Goal: Task Accomplishment & Management: Manage account settings

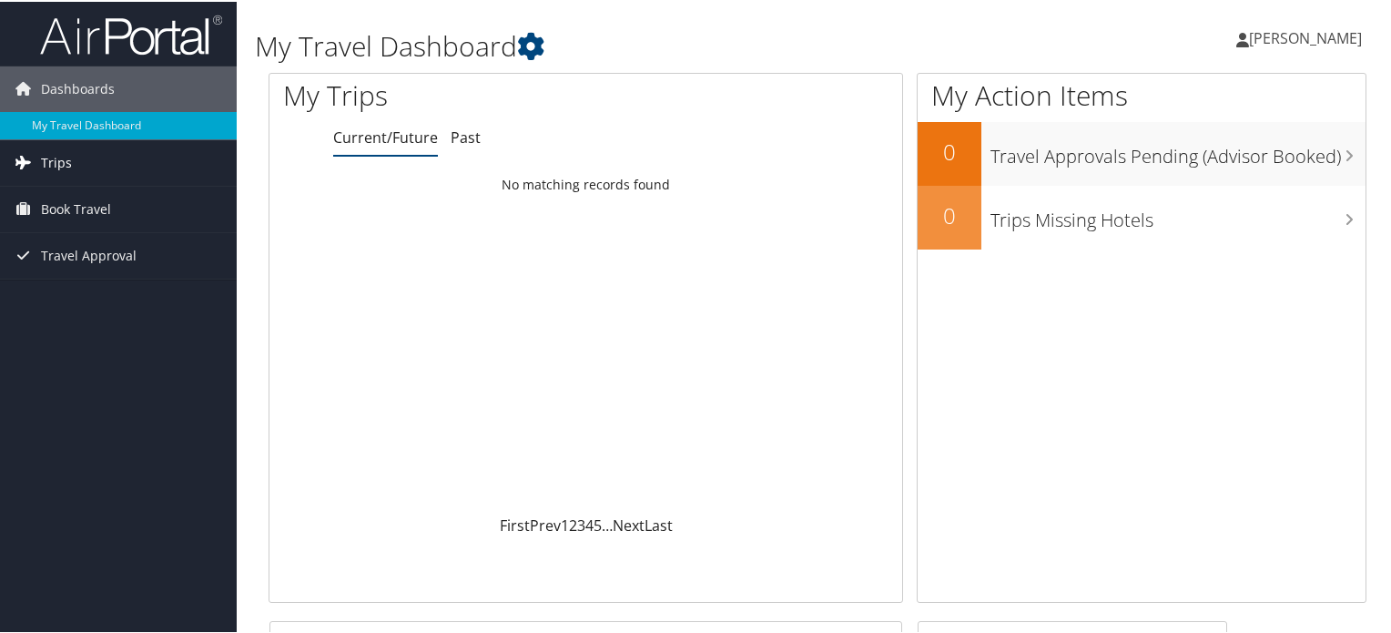
click at [86, 167] on link "Trips" at bounding box center [118, 161] width 237 height 46
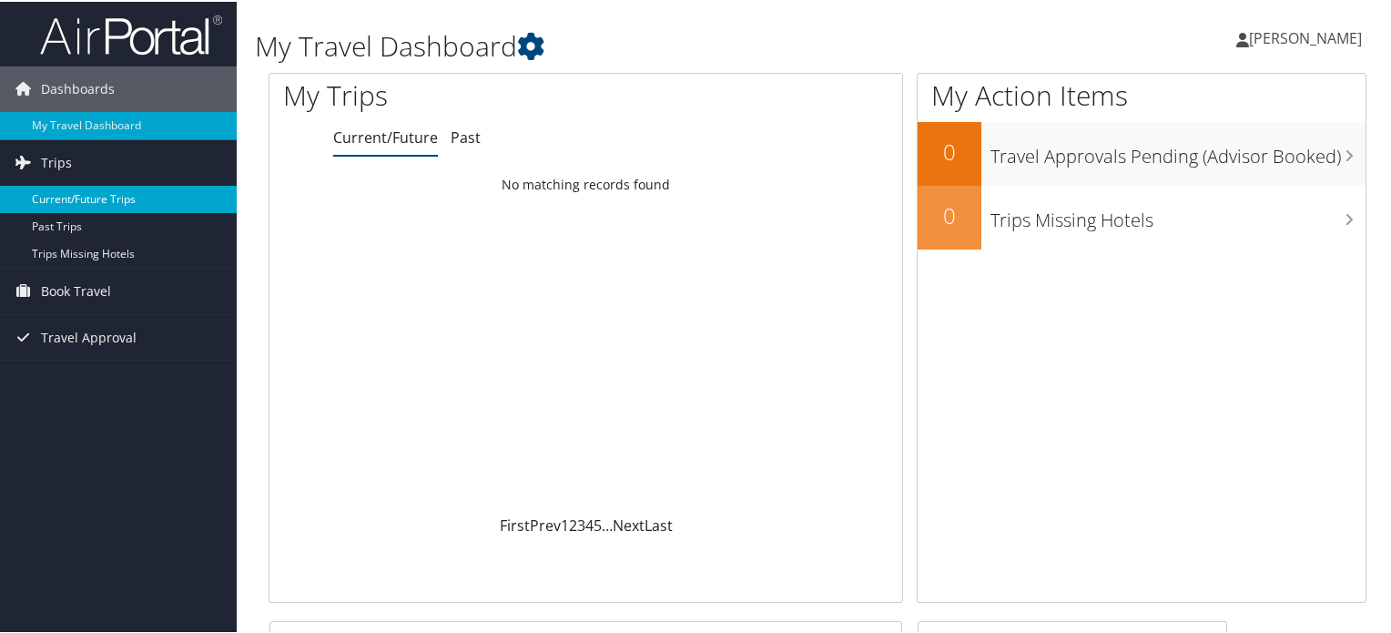
click at [91, 194] on link "Current/Future Trips" at bounding box center [118, 197] width 237 height 27
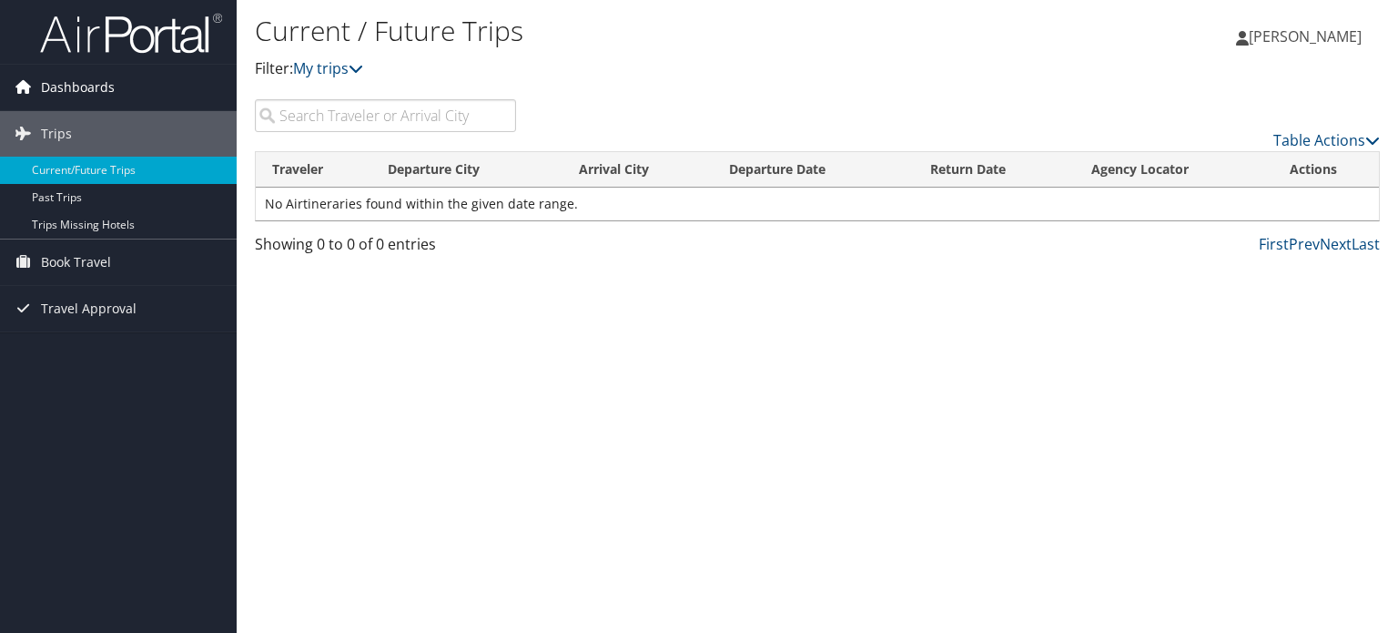
click at [80, 89] on span "Dashboards" at bounding box center [78, 88] width 74 height 46
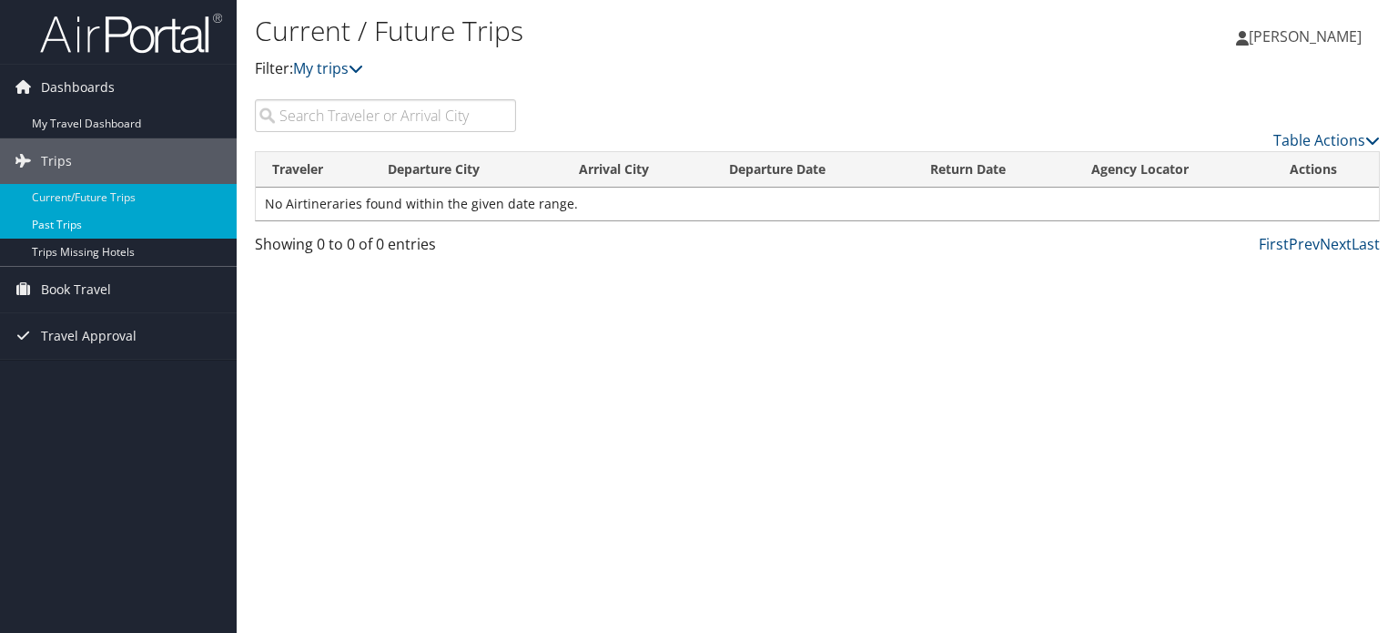
click at [67, 222] on link "Past Trips" at bounding box center [118, 224] width 237 height 27
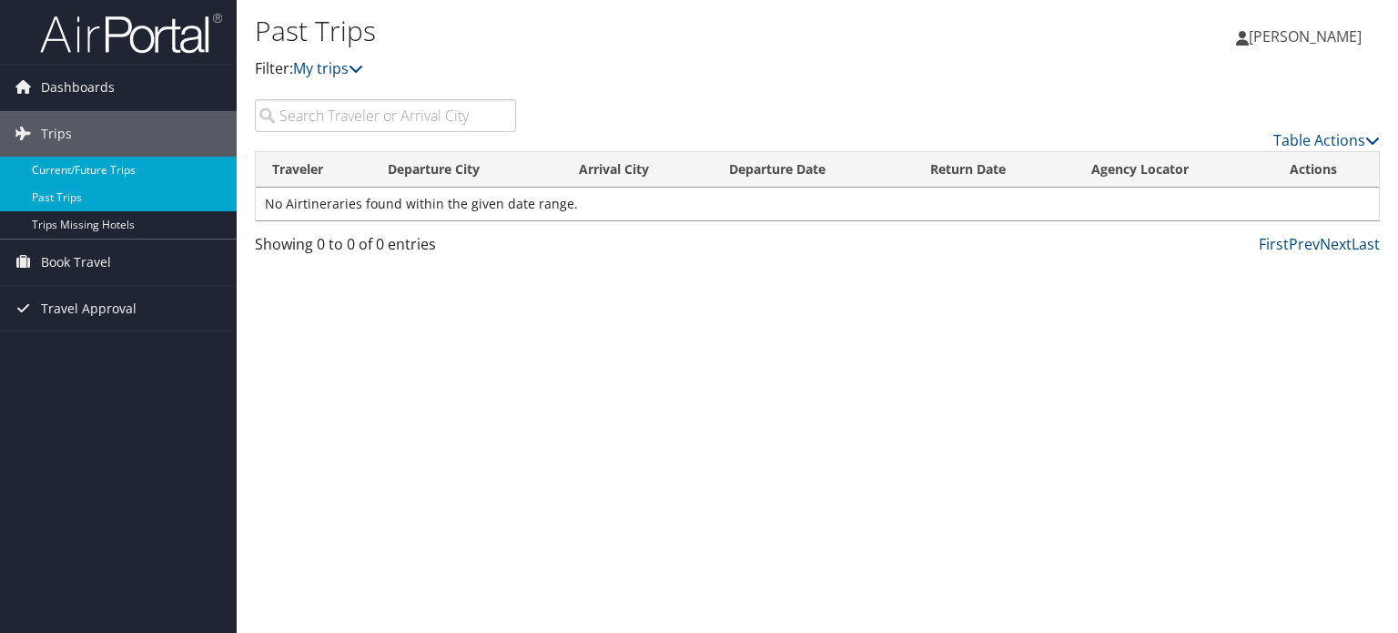
click at [87, 170] on link "Current/Future Trips" at bounding box center [118, 170] width 237 height 27
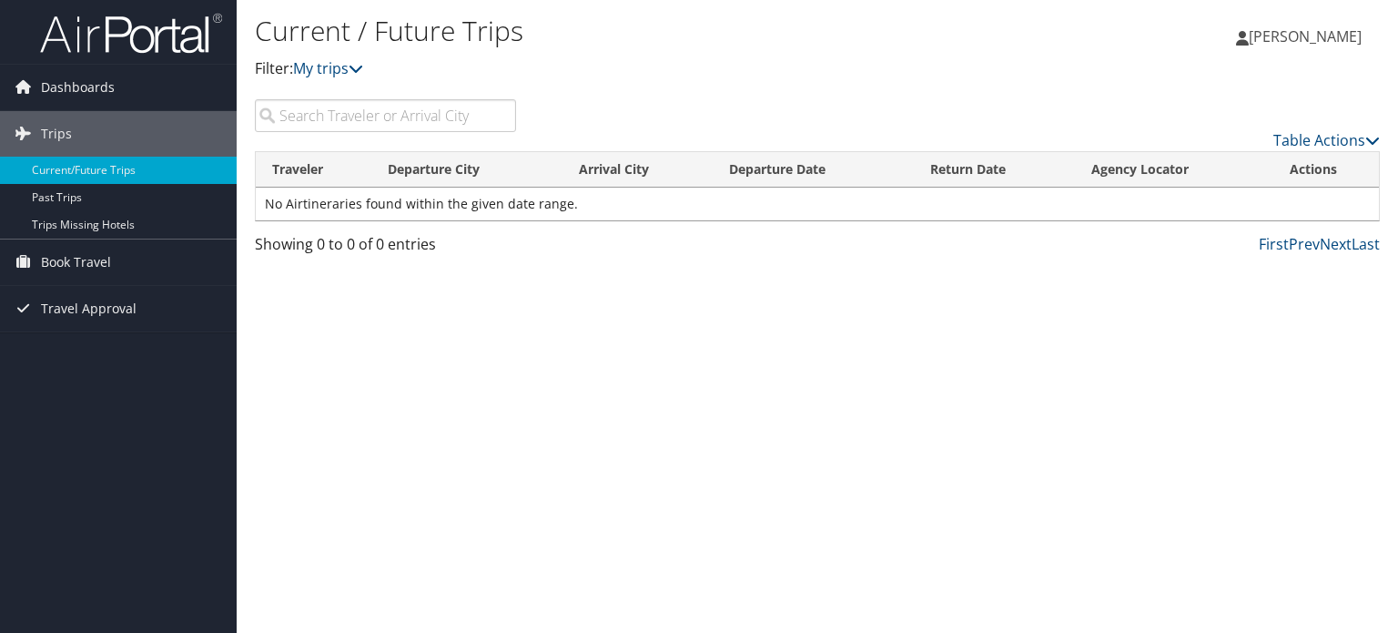
click at [1273, 31] on span "[PERSON_NAME]" at bounding box center [1305, 36] width 113 height 20
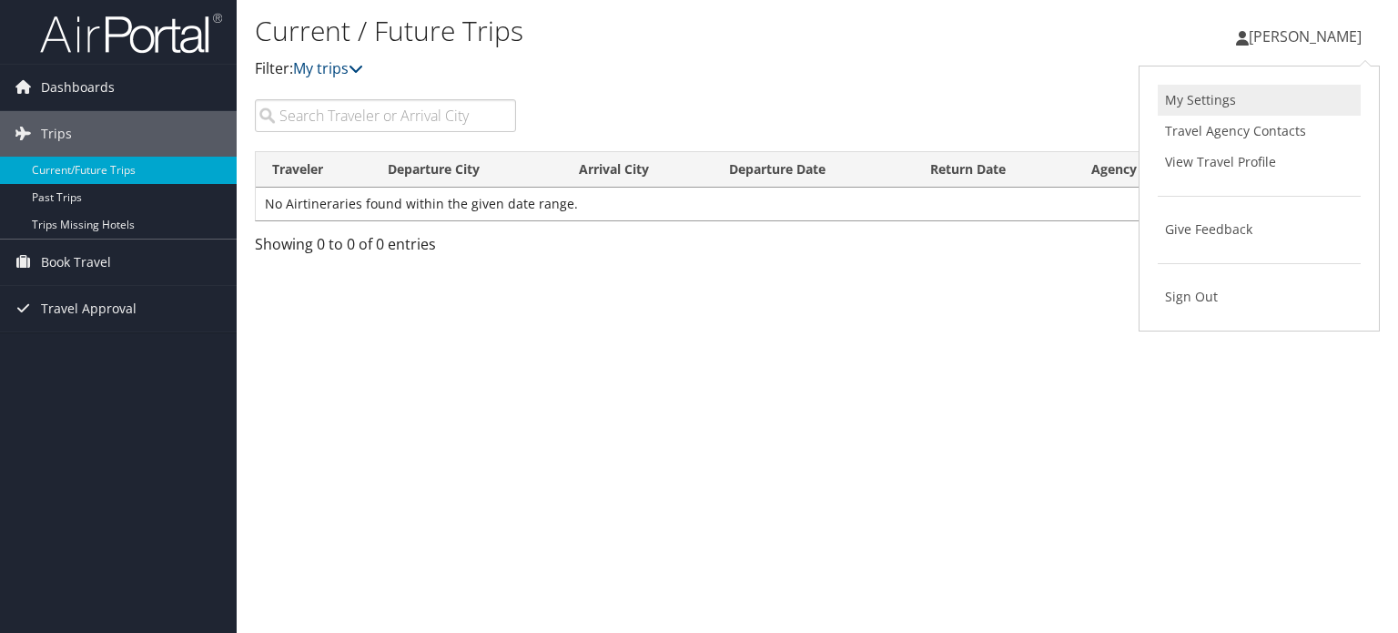
click at [1238, 100] on link "My Settings" at bounding box center [1259, 100] width 203 height 31
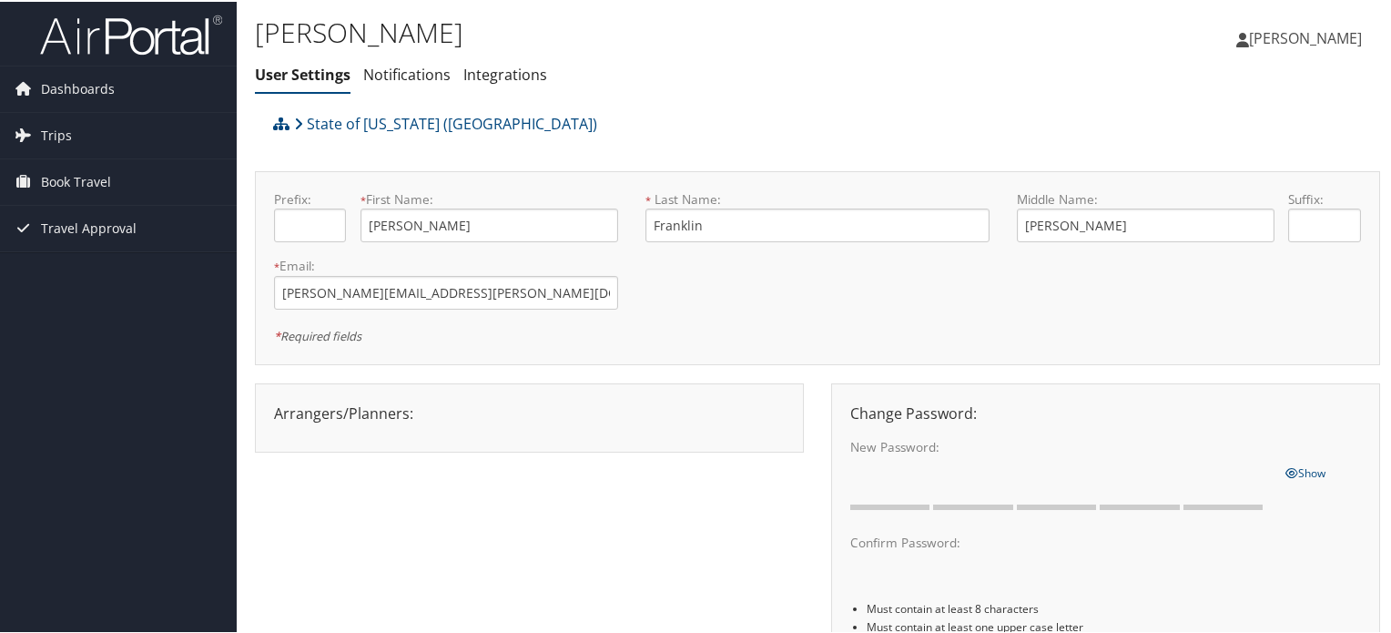
click at [1272, 40] on span "[PERSON_NAME]" at bounding box center [1305, 36] width 113 height 20
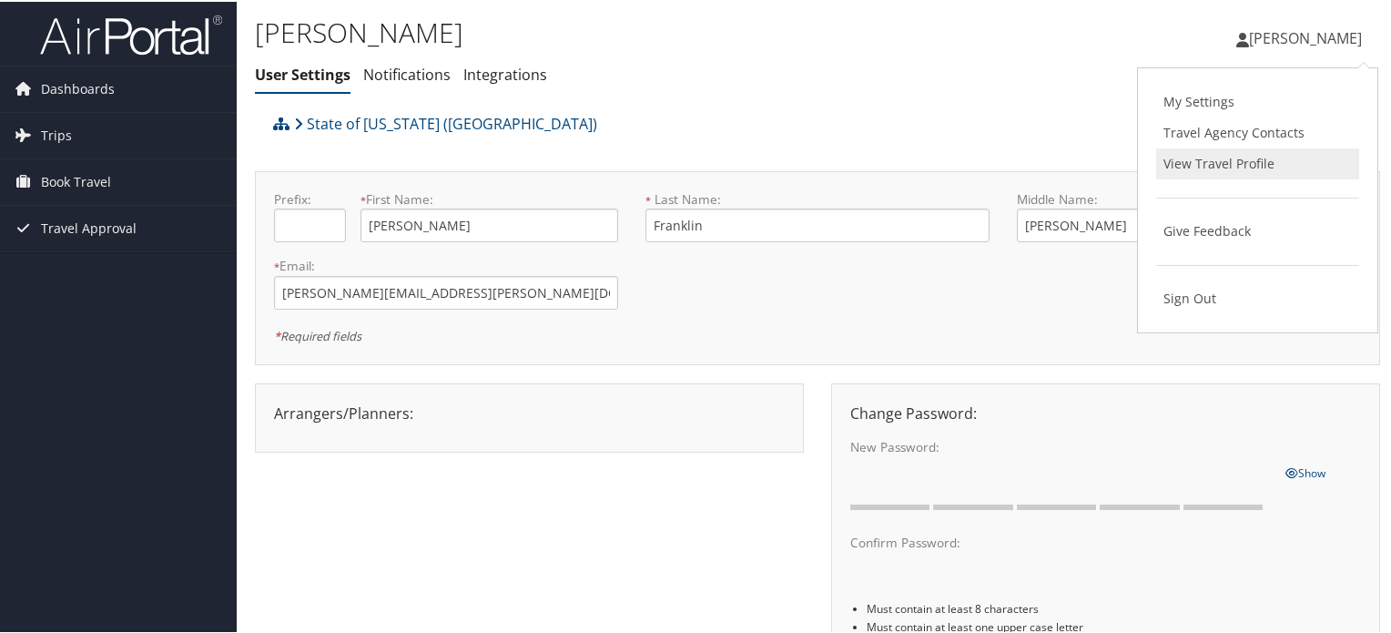
click at [1221, 158] on link "View Travel Profile" at bounding box center [1257, 162] width 203 height 31
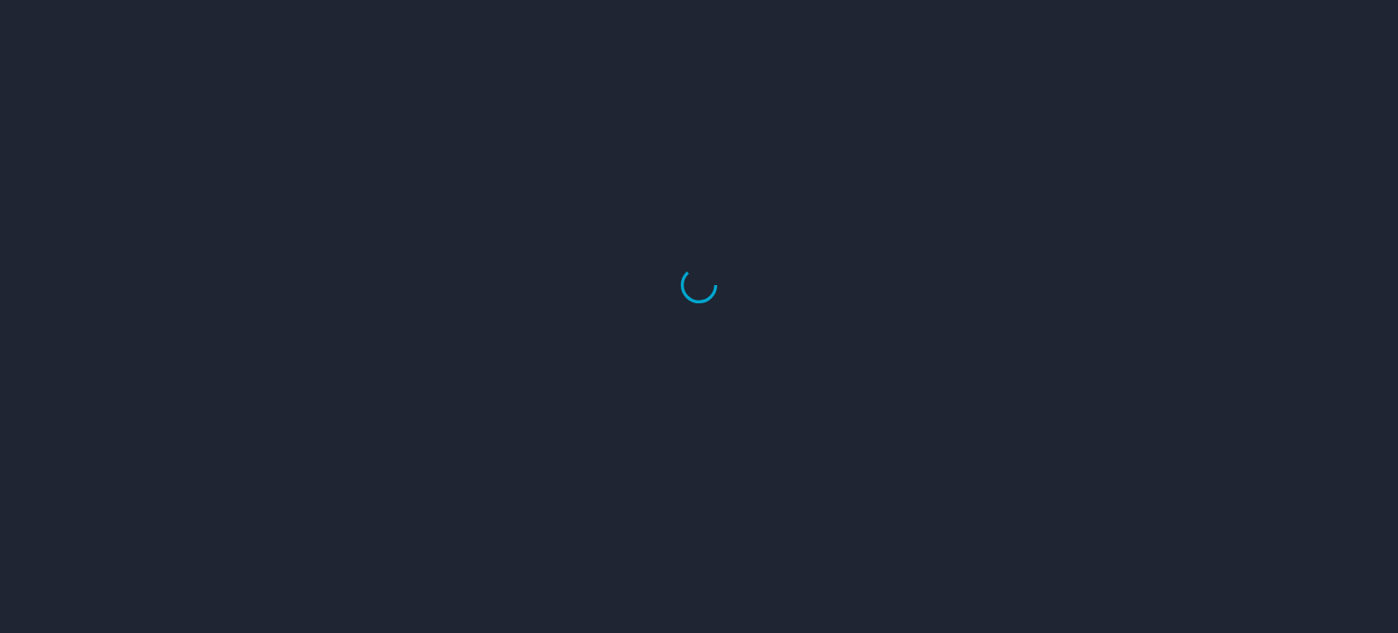
select select "US"
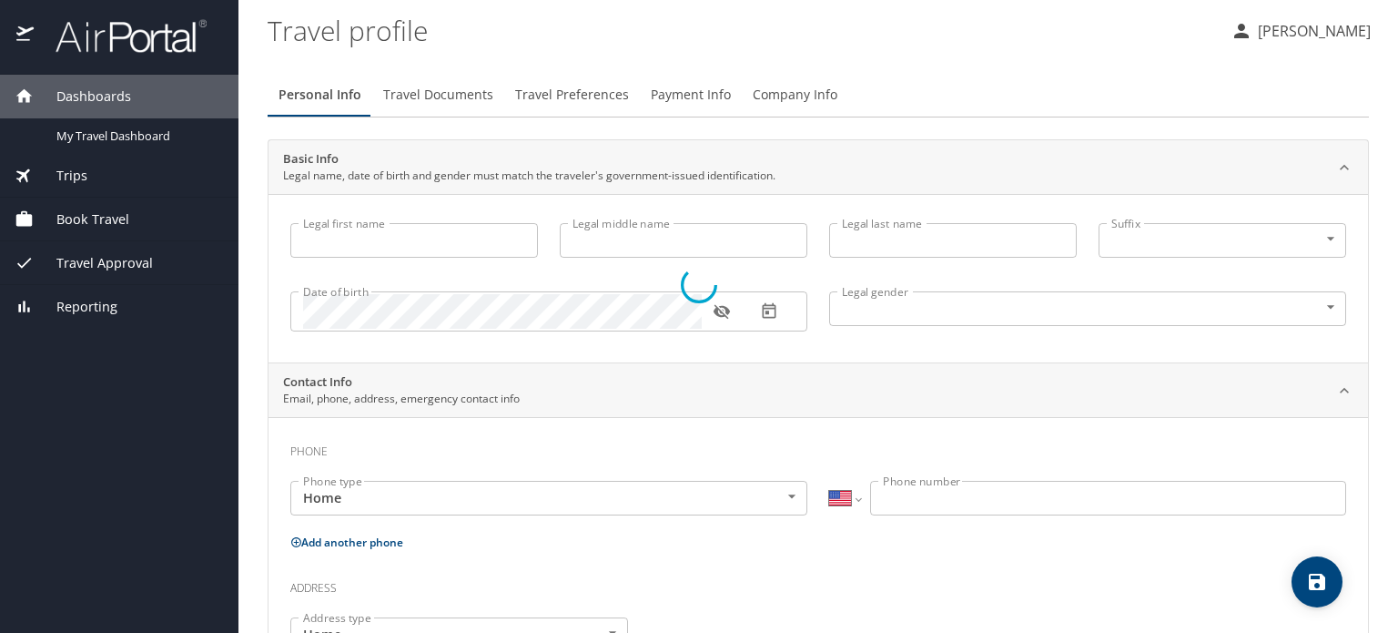
type input "Jennifer"
type input "Bollinger"
type input "Franklin"
type input "Female"
type input "Wade"
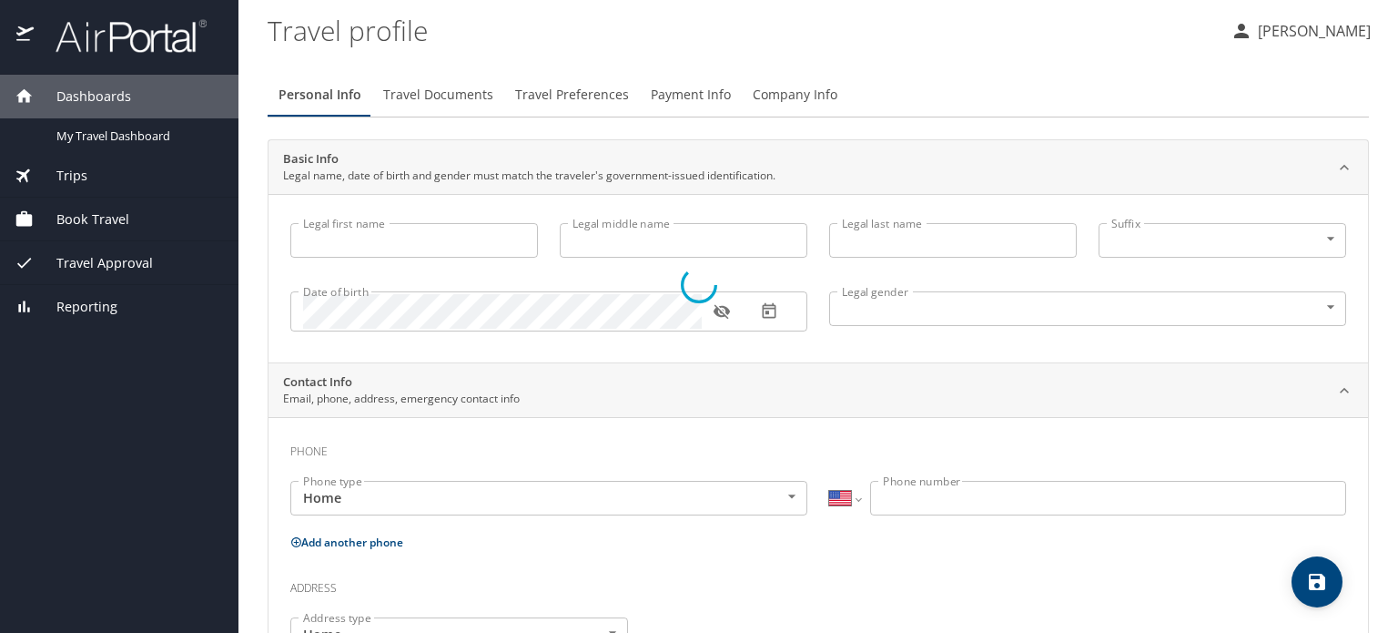
type input "FRanklin"
type input "(904) 524-9243"
select select "US"
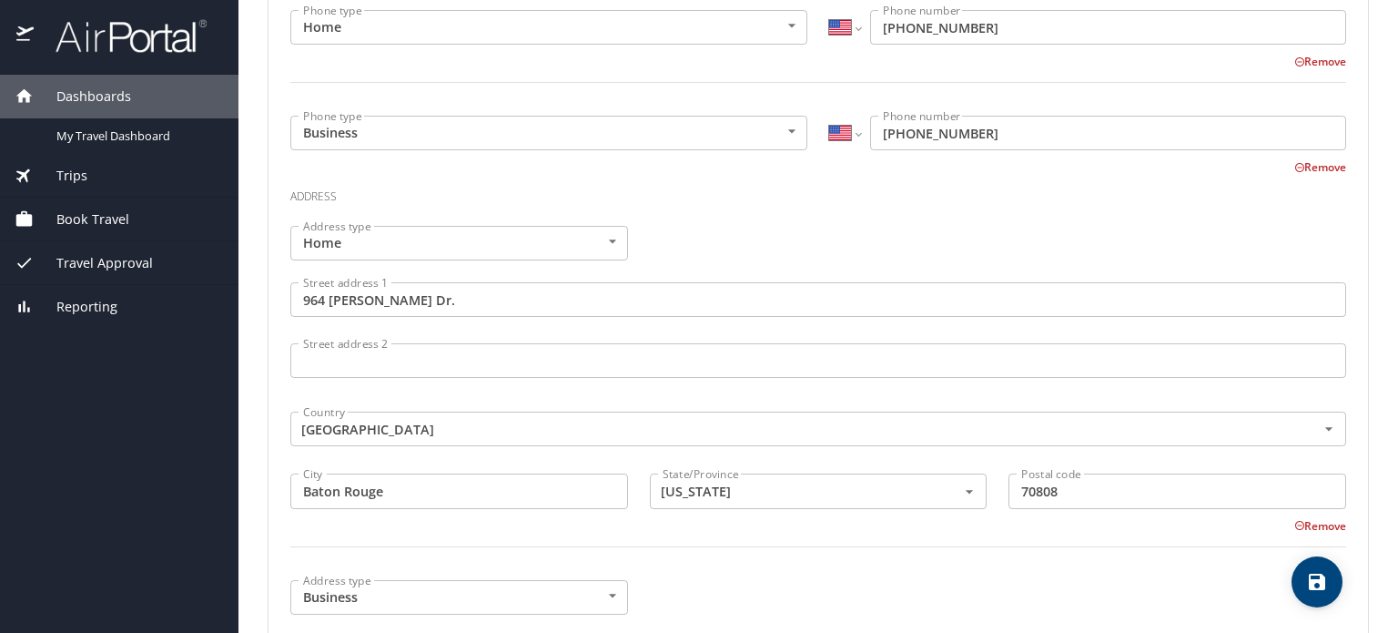
scroll to position [583, 0]
click at [480, 304] on input "964 Baird Dr." at bounding box center [818, 298] width 1056 height 35
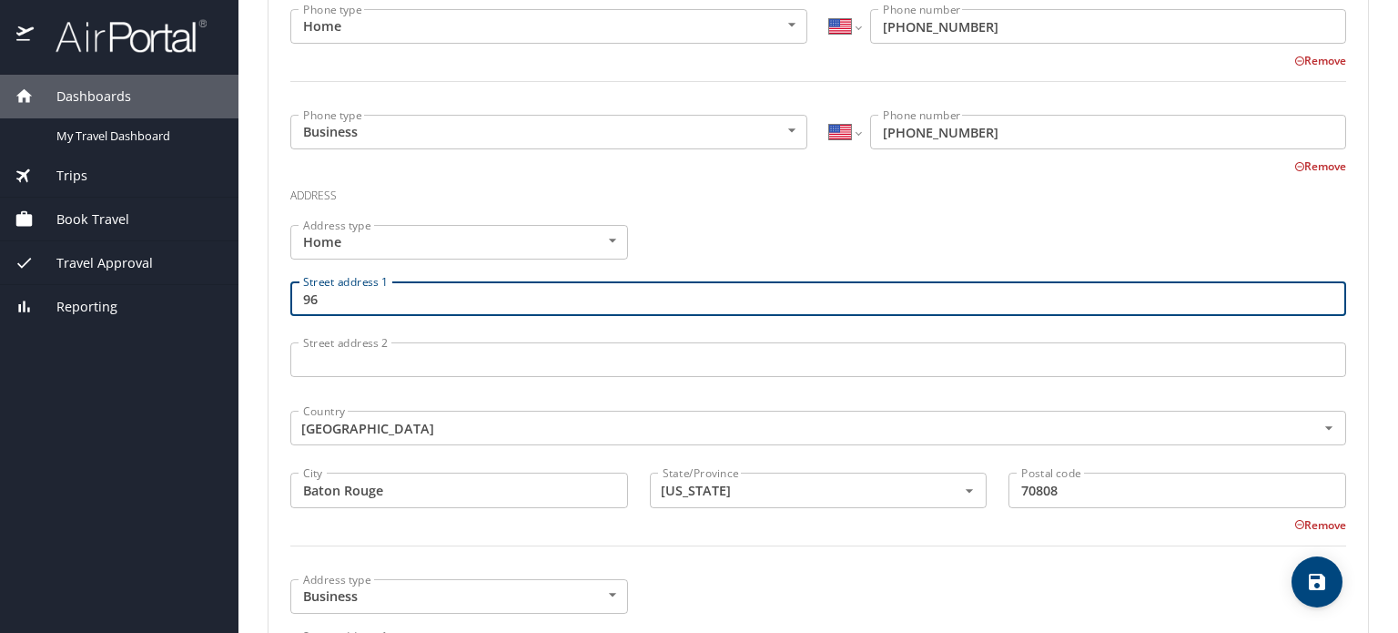
type input "9"
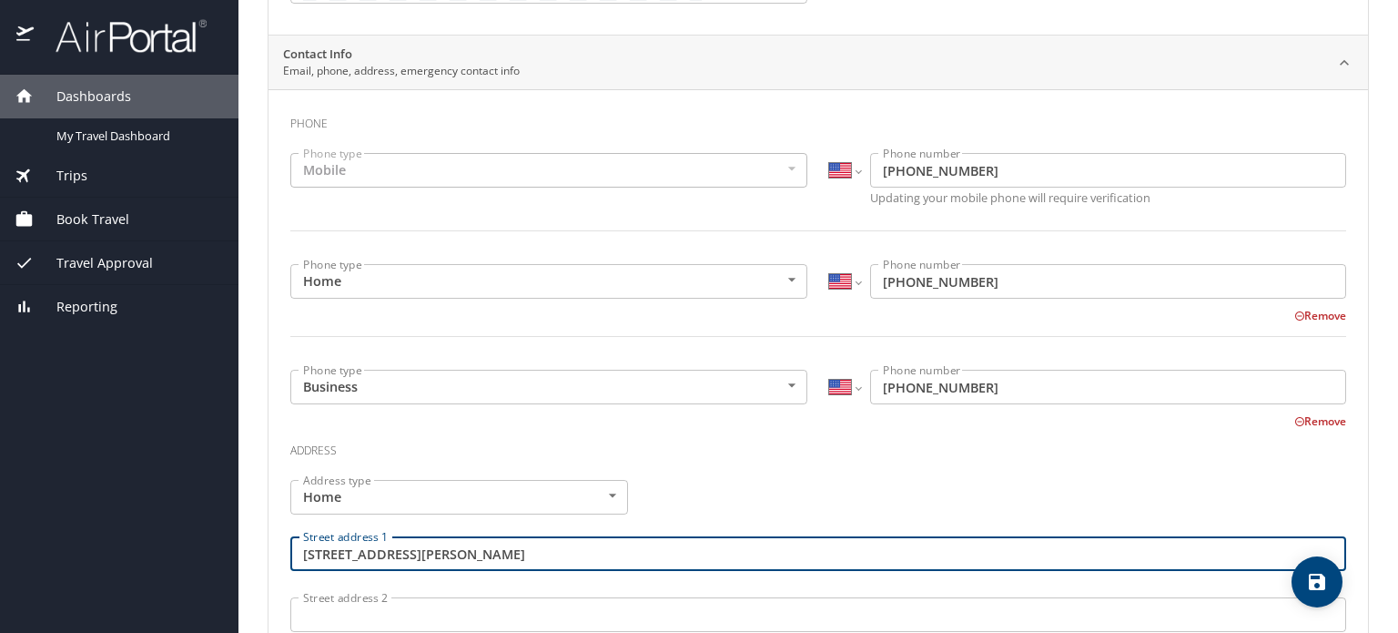
scroll to position [0, 0]
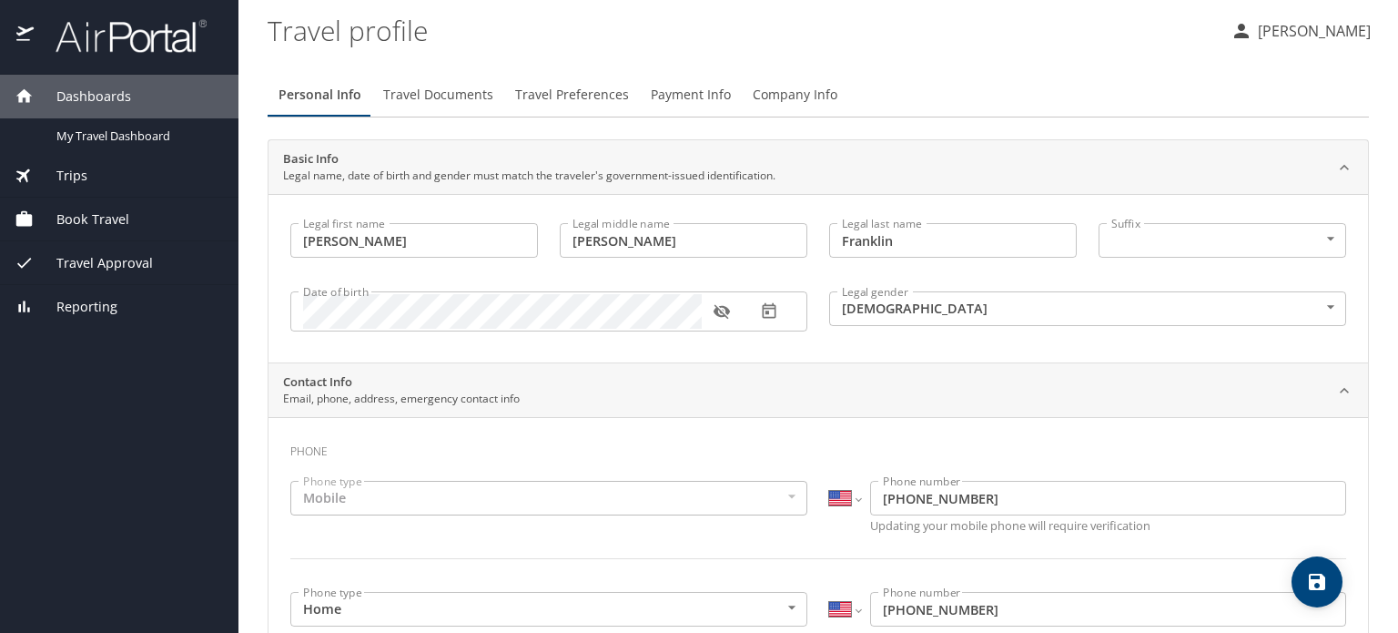
type input "2948 Tyrone Dr"
click at [430, 96] on span "Travel Documents" at bounding box center [438, 95] width 110 height 23
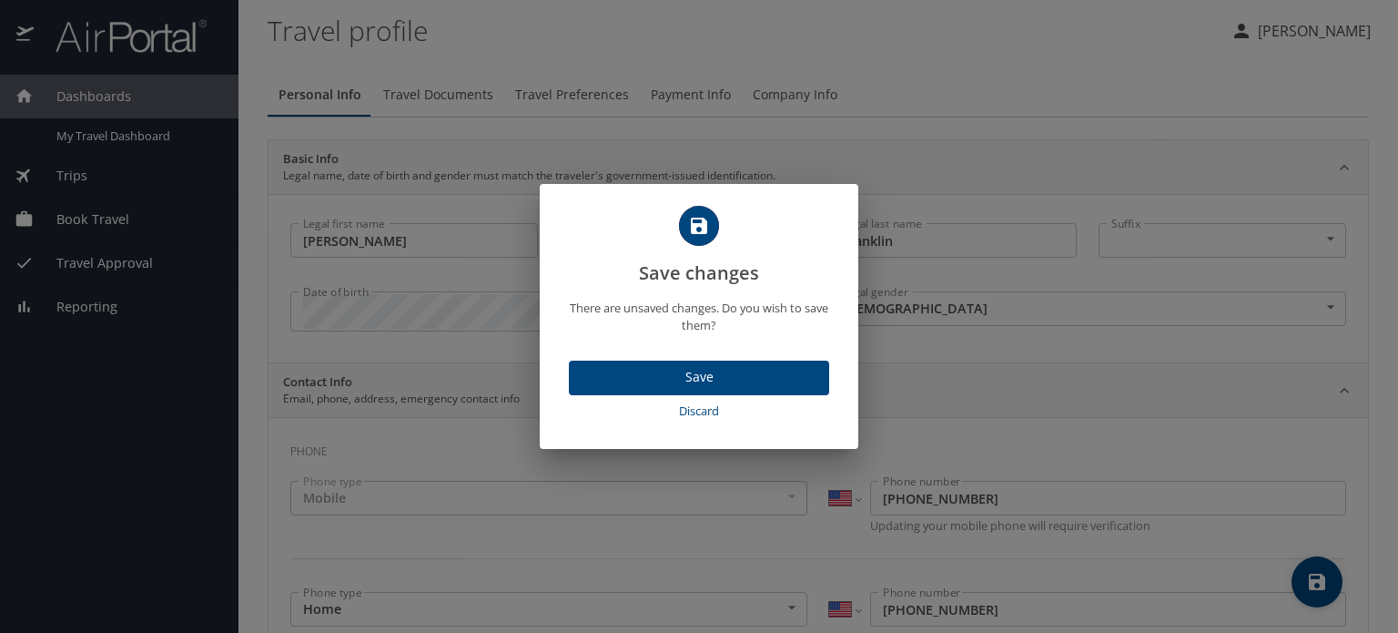
click at [747, 389] on button "Save" at bounding box center [699, 379] width 260 height 36
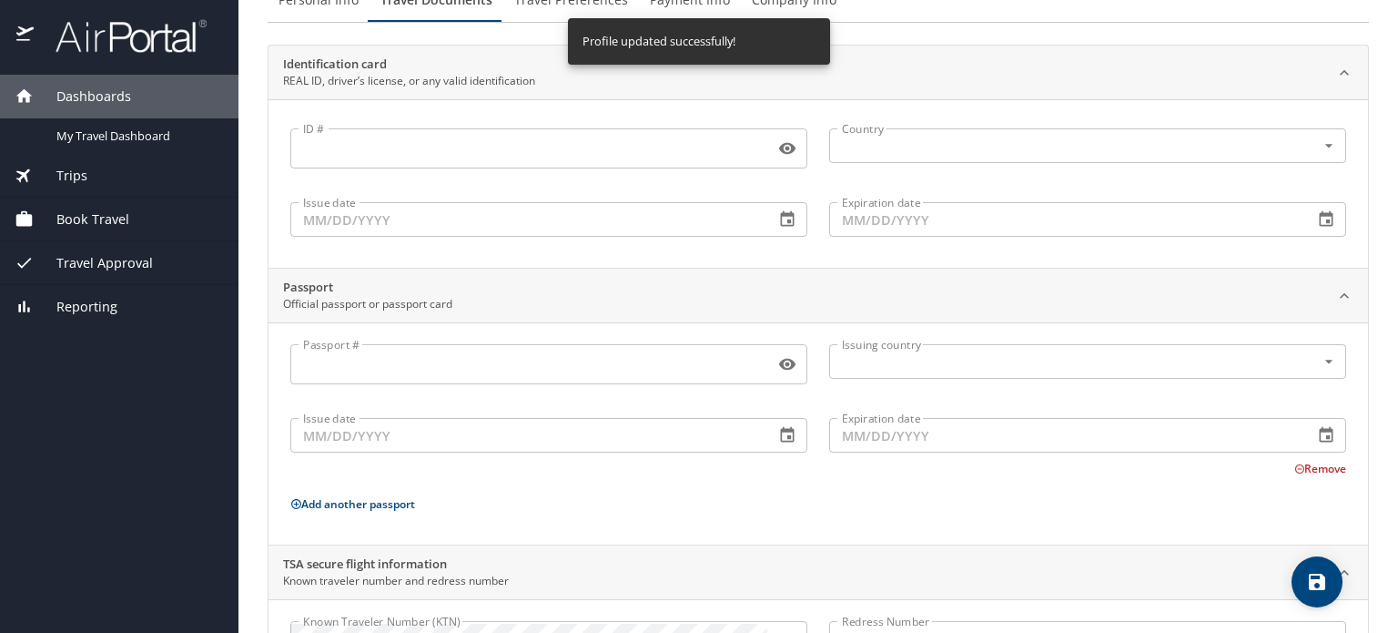
scroll to position [197, 0]
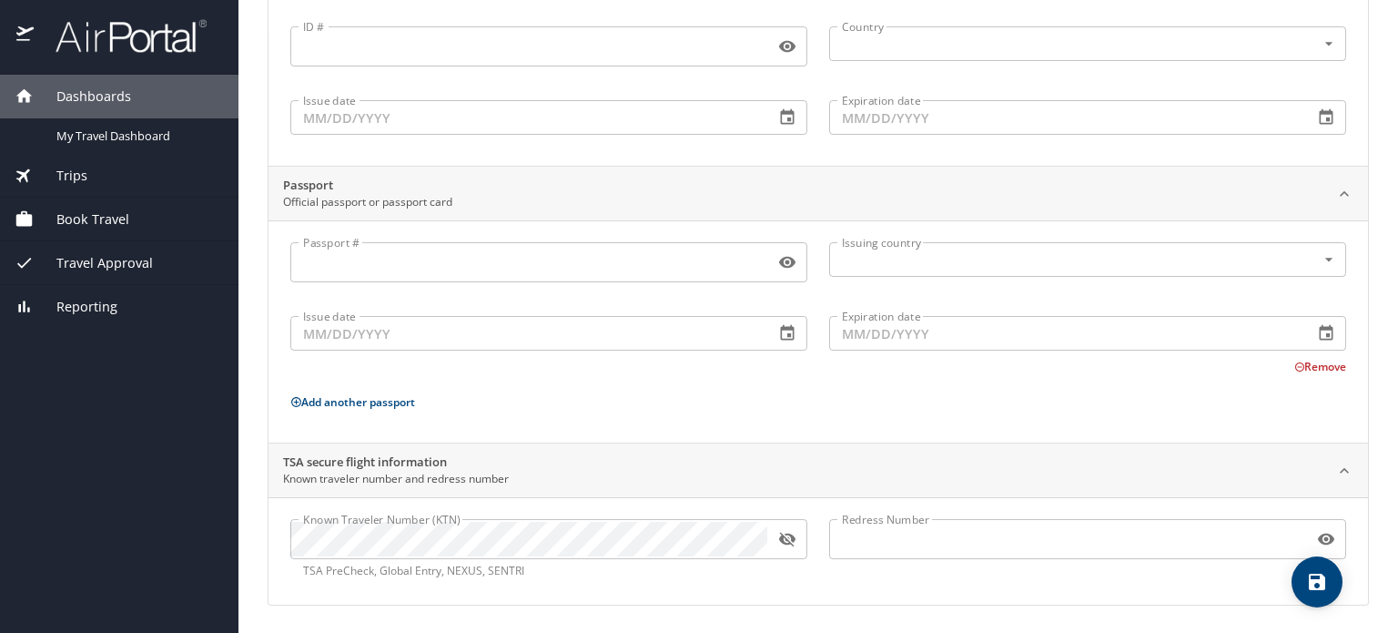
click at [783, 544] on icon "button" at bounding box center [787, 539] width 18 height 18
